Goal: Task Accomplishment & Management: Manage account settings

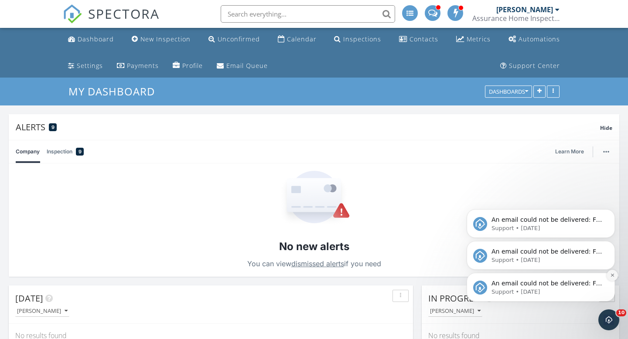
click at [614, 278] on button "Dismiss notification" at bounding box center [612, 275] width 11 height 11
click at [614, 277] on icon "Dismiss notification" at bounding box center [612, 275] width 3 height 3
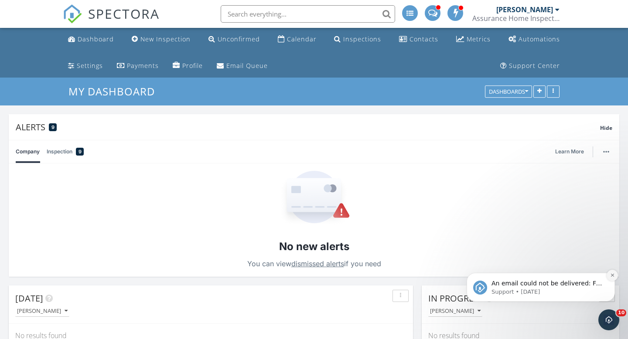
click at [613, 275] on icon "Dismiss notification" at bounding box center [612, 275] width 3 height 3
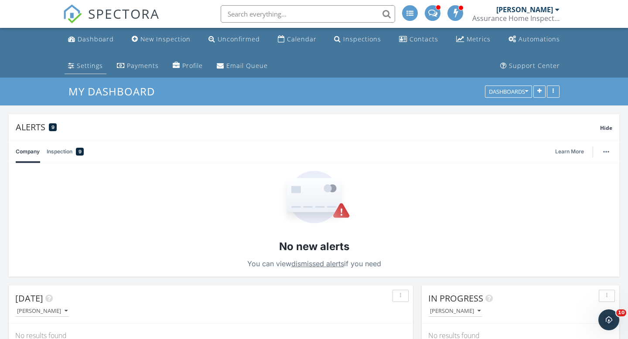
click at [92, 67] on div "Settings" at bounding box center [90, 66] width 26 height 8
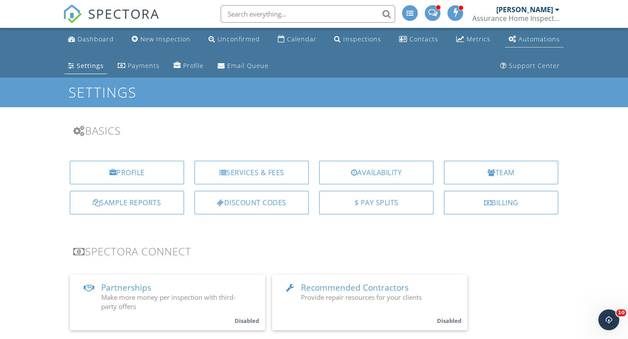
click at [547, 39] on div "Automations" at bounding box center [539, 39] width 41 height 8
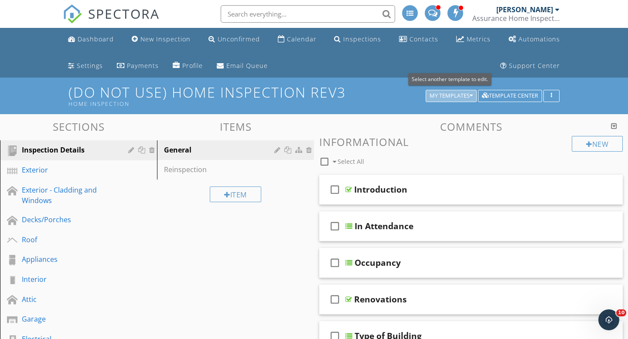
click at [469, 93] on div "My Templates" at bounding box center [451, 96] width 43 height 6
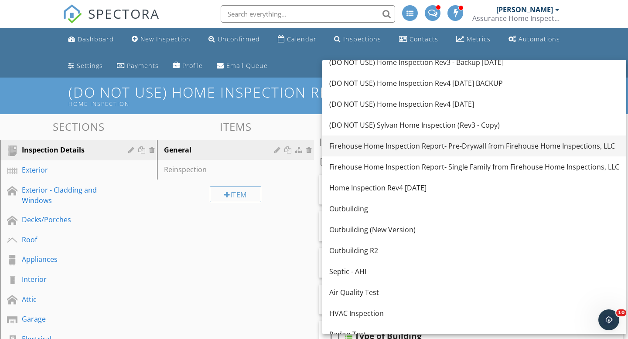
scroll to position [57, 0]
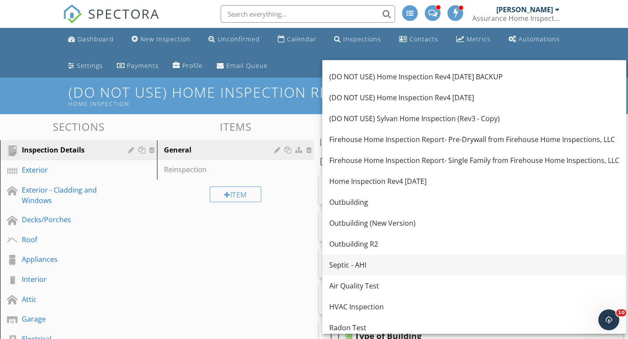
click at [361, 266] on div "Septic - AHI" at bounding box center [474, 265] width 290 height 10
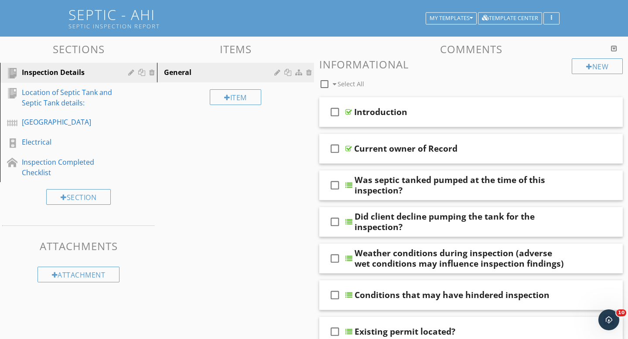
scroll to position [81, 0]
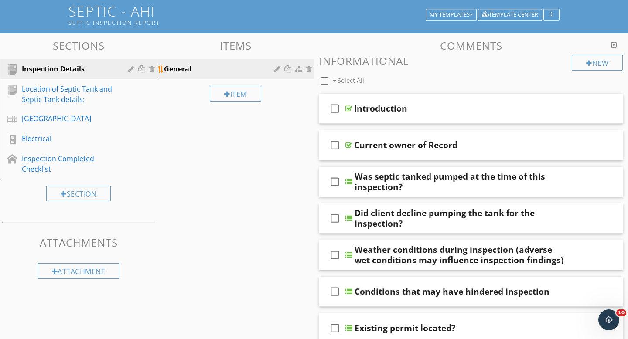
click at [214, 69] on div "General" at bounding box center [220, 69] width 113 height 10
click at [394, 110] on div "Introduction" at bounding box center [380, 108] width 53 height 10
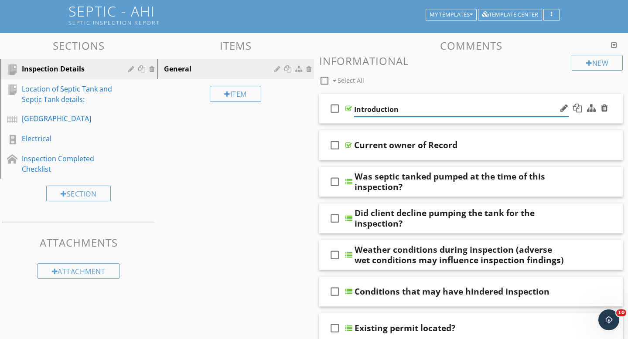
click at [429, 106] on input "Introduction" at bounding box center [461, 110] width 215 height 14
click at [562, 110] on div at bounding box center [564, 108] width 7 height 9
click at [350, 108] on div at bounding box center [349, 108] width 7 height 7
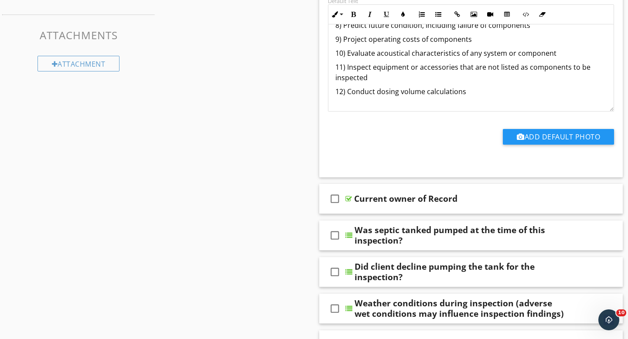
scroll to position [796, 0]
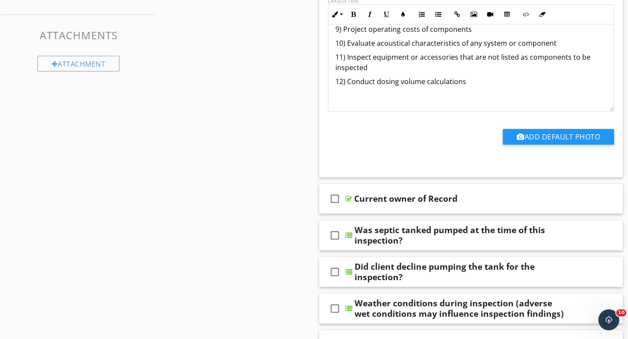
click at [471, 83] on p "12) Conduct dosing volume calculations" at bounding box center [471, 81] width 271 height 10
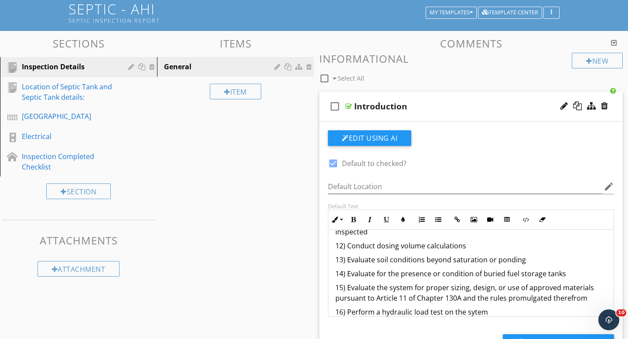
scroll to position [85, 0]
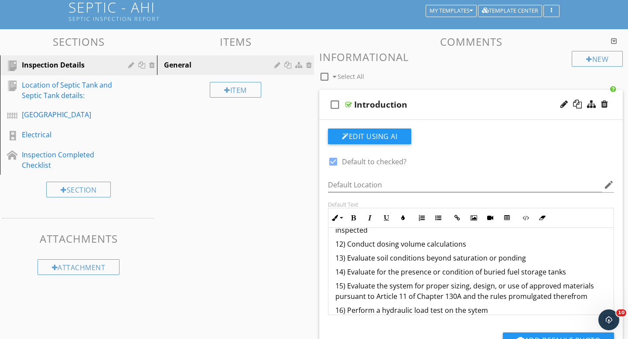
click at [380, 105] on div "Introduction" at bounding box center [380, 104] width 53 height 10
click at [350, 103] on div at bounding box center [349, 104] width 7 height 7
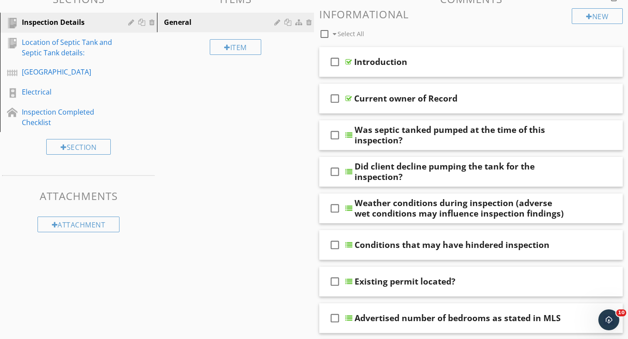
scroll to position [130, 0]
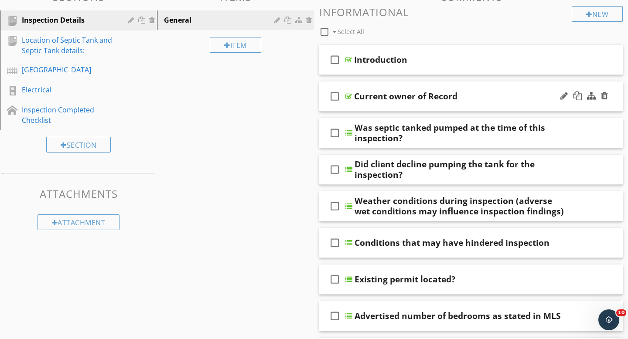
click at [350, 96] on div at bounding box center [349, 96] width 7 height 7
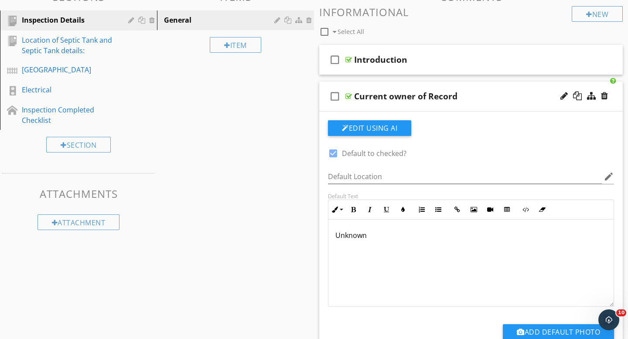
scroll to position [0, 0]
click at [350, 96] on div at bounding box center [349, 96] width 7 height 7
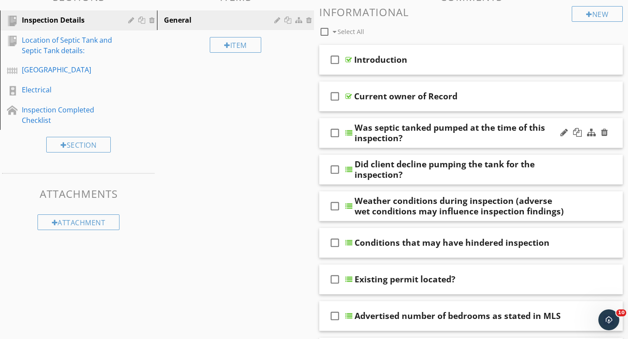
click at [350, 130] on div at bounding box center [349, 133] width 7 height 7
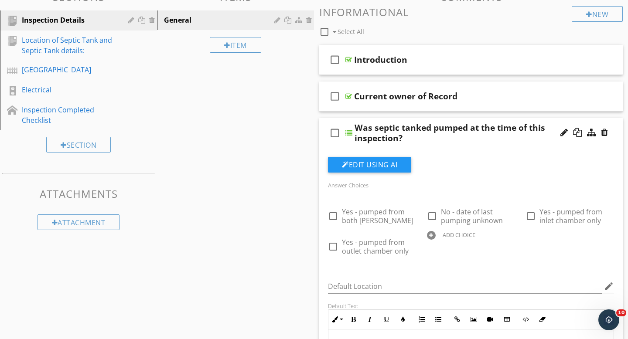
click at [350, 134] on div at bounding box center [349, 133] width 7 height 7
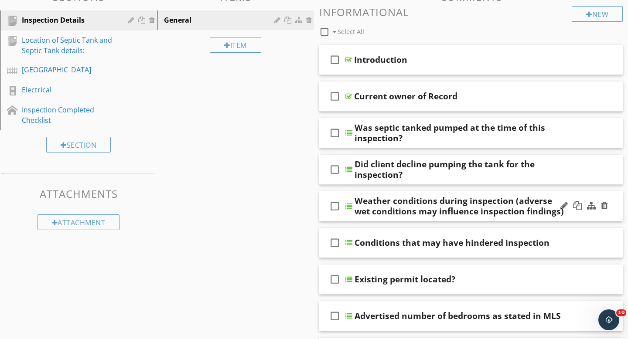
scroll to position [130, 0]
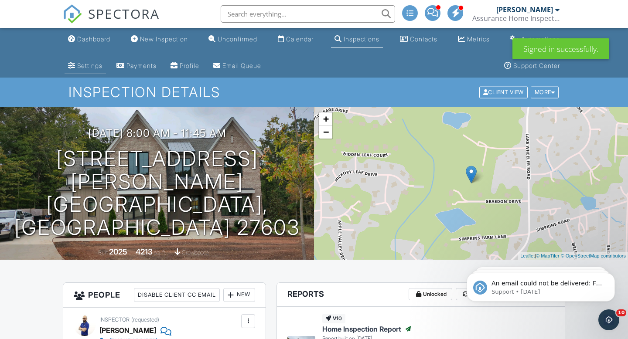
click at [95, 68] on div "Settings" at bounding box center [89, 65] width 25 height 7
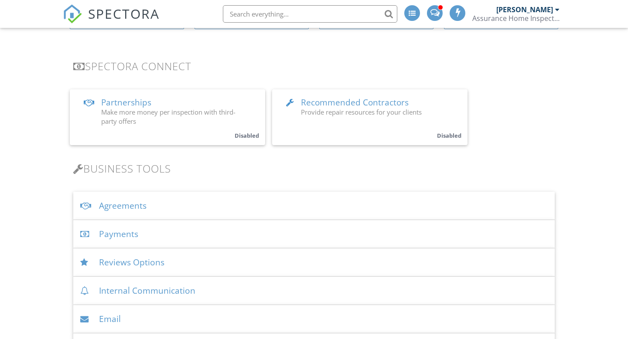
scroll to position [211, 0]
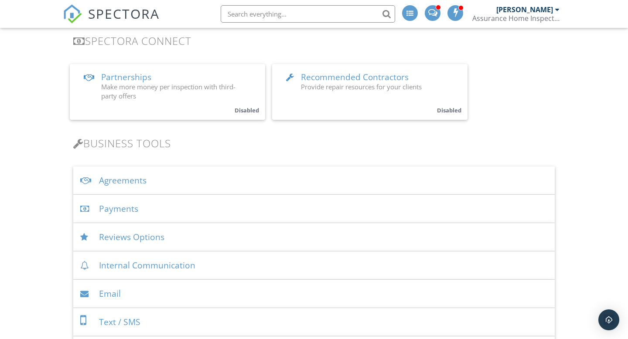
click at [129, 185] on div "Agreements" at bounding box center [314, 181] width 482 height 28
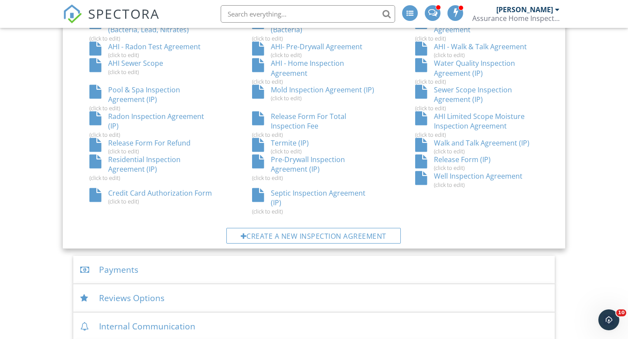
scroll to position [587, 0]
click at [339, 192] on div "Septic Inspection Agreement (IP) (click to edit)" at bounding box center [314, 201] width 163 height 27
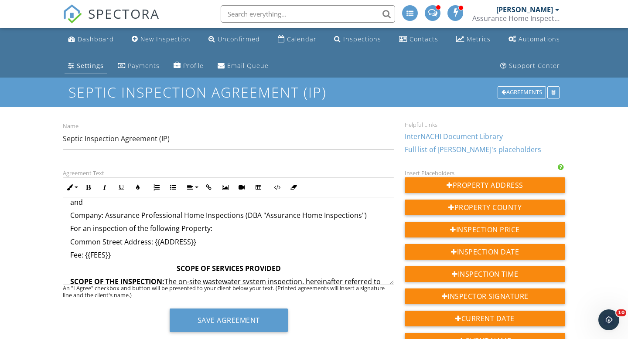
scroll to position [88, 0]
